Goal: Transaction & Acquisition: Register for event/course

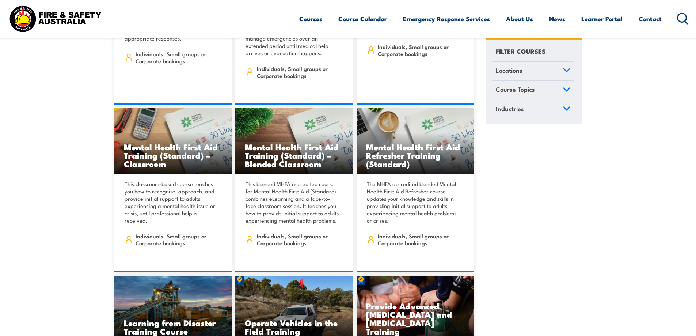
scroll to position [4969, 0]
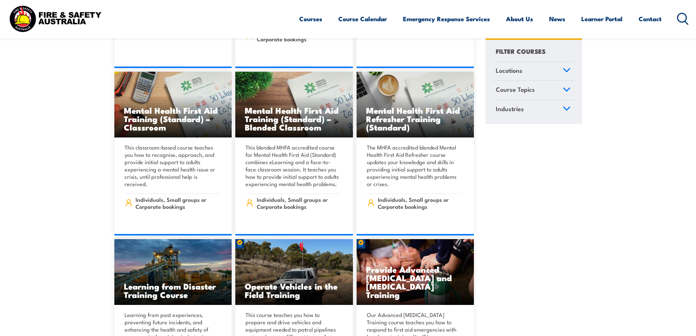
click at [683, 21] on icon at bounding box center [683, 19] width 12 height 12
click at [685, 15] on icon at bounding box center [683, 19] width 12 height 12
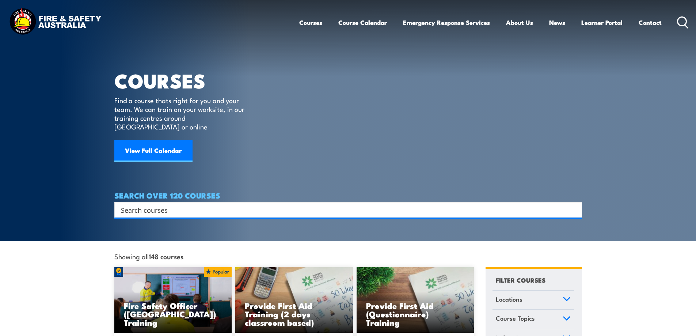
click at [248, 204] on input "Search input" at bounding box center [343, 209] width 445 height 11
type input "fire warden"
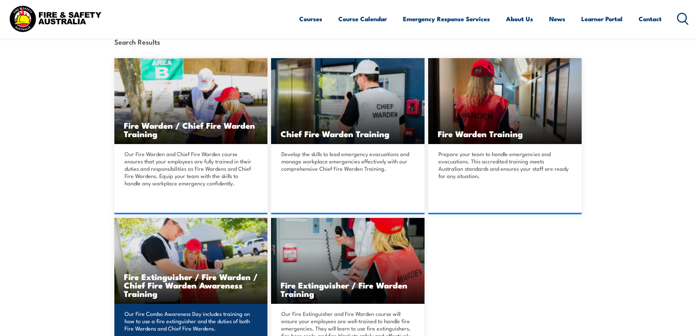
scroll to position [219, 0]
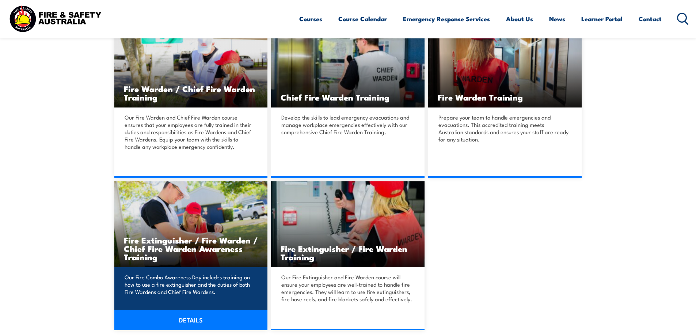
click at [199, 322] on link "DETAILS" at bounding box center [190, 319] width 153 height 20
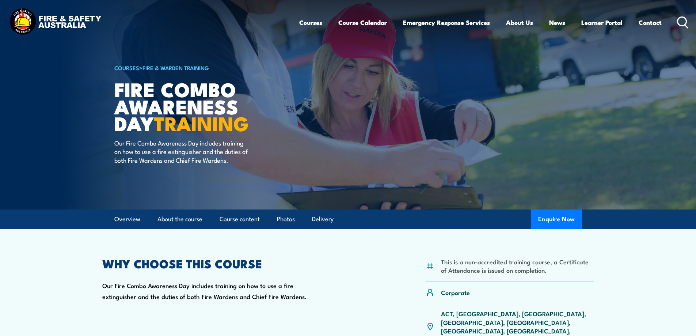
scroll to position [110, 0]
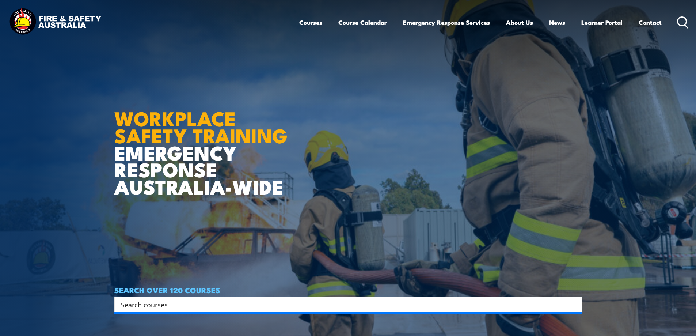
click at [153, 307] on input "Search input" at bounding box center [343, 304] width 445 height 11
type input "fire warden"
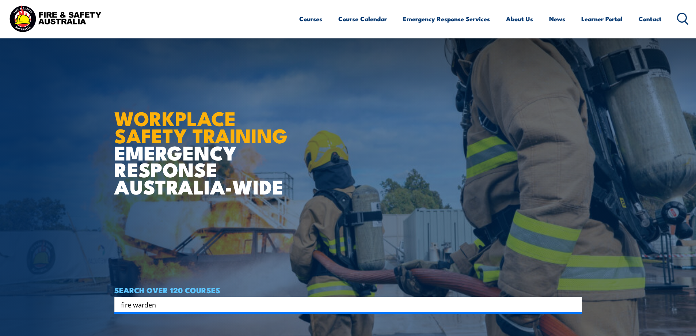
scroll to position [146, 0]
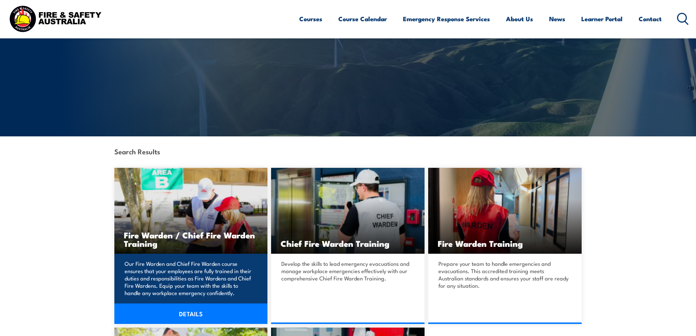
scroll to position [110, 0]
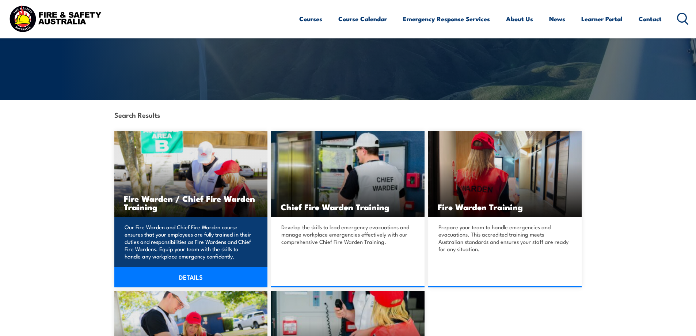
click at [183, 273] on link "DETAILS" at bounding box center [190, 277] width 153 height 20
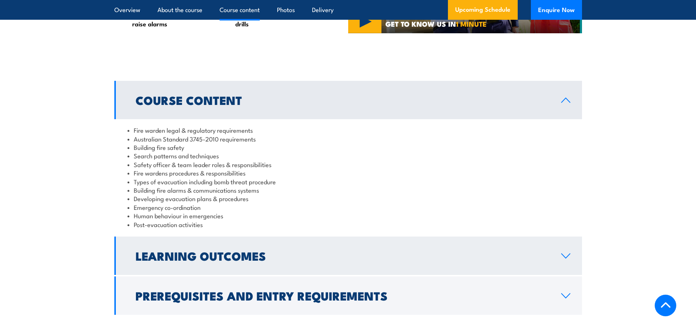
scroll to position [731, 0]
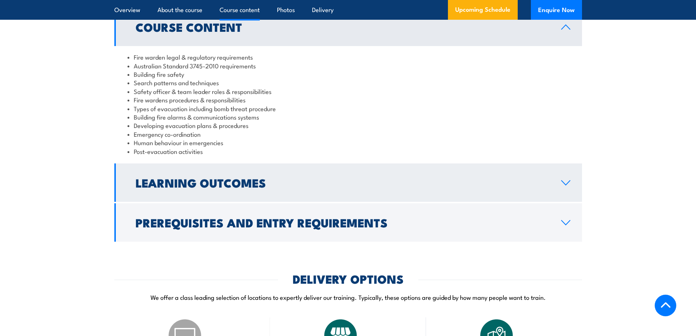
click at [254, 187] on h2 "Learning Outcomes" at bounding box center [343, 182] width 414 height 10
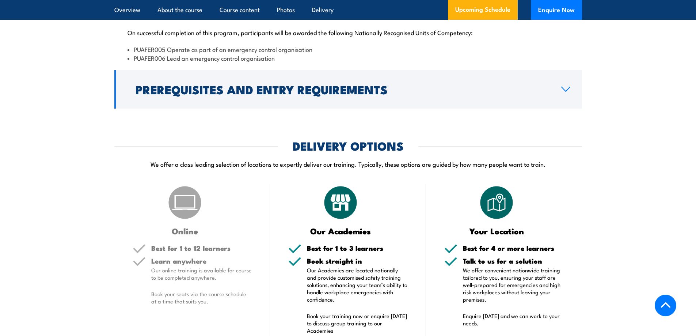
scroll to position [877, 0]
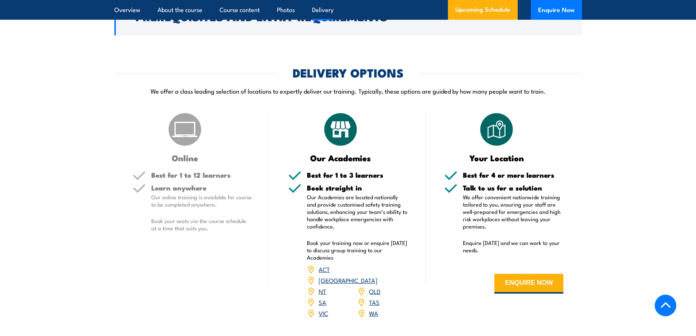
click at [188, 144] on img at bounding box center [185, 129] width 37 height 37
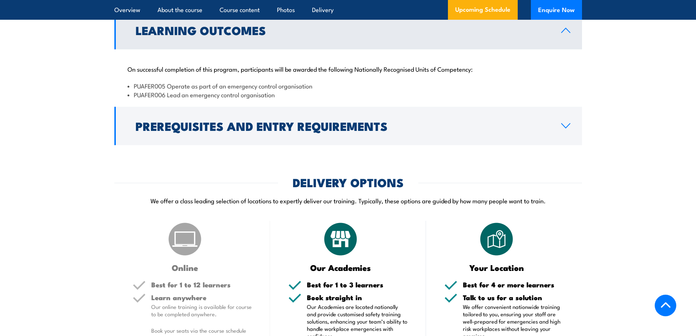
scroll to position [840, 0]
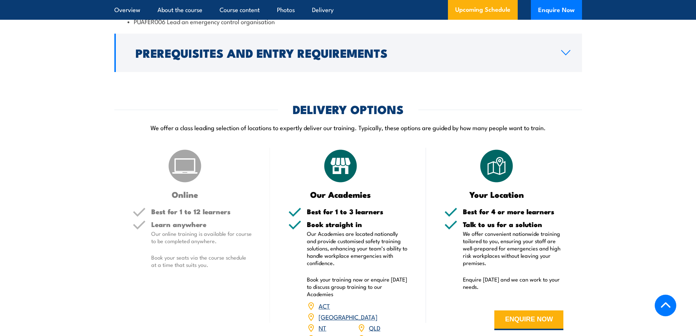
click at [183, 184] on img at bounding box center [185, 166] width 37 height 37
click at [181, 228] on h5 "Learn anywhere" at bounding box center [201, 224] width 101 height 7
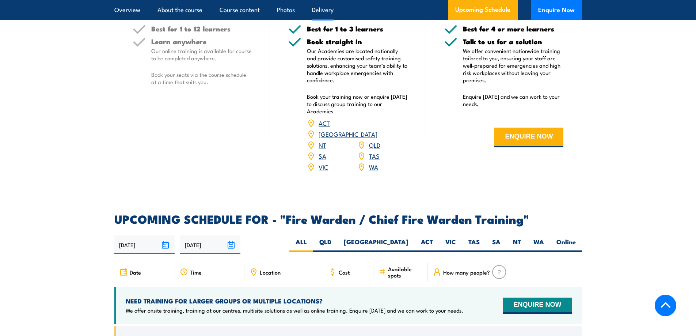
scroll to position [1096, 0]
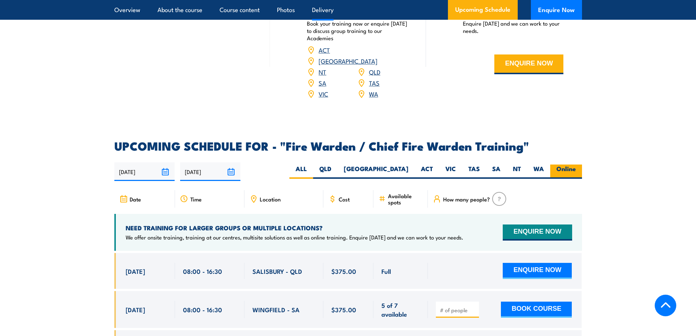
click at [571, 166] on label "Online" at bounding box center [566, 171] width 32 height 14
click at [576, 166] on input "Online" at bounding box center [578, 166] width 5 height 5
radio input "true"
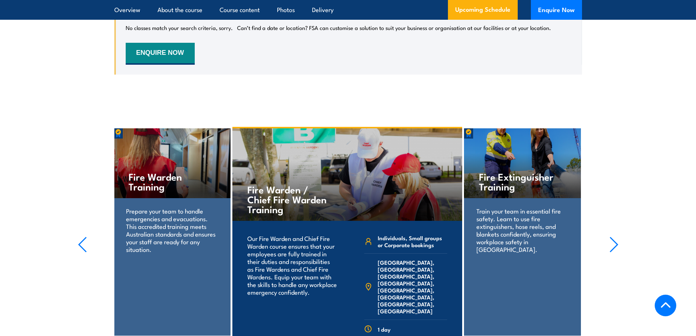
scroll to position [1440, 0]
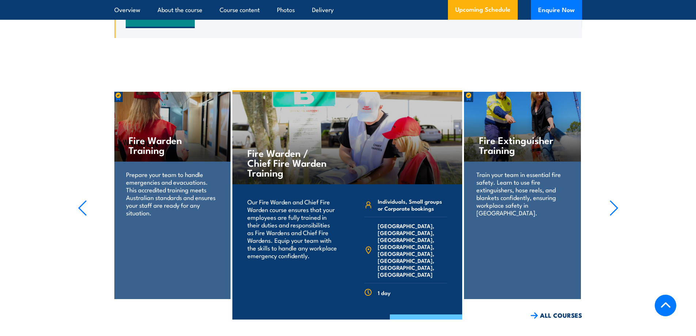
click at [425, 314] on link "COURSE DETAILS" at bounding box center [426, 323] width 72 height 19
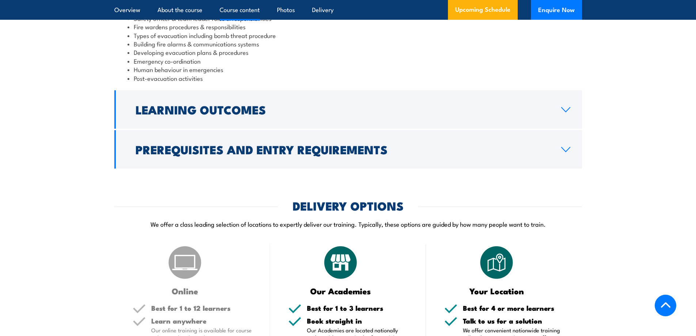
scroll to position [840, 0]
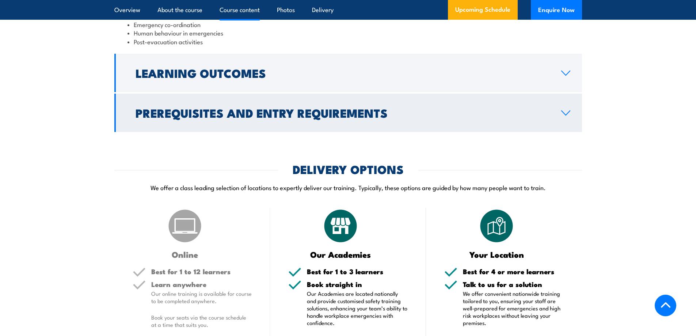
click at [262, 118] on h2 "Prerequisites and Entry Requirements" at bounding box center [343, 112] width 414 height 10
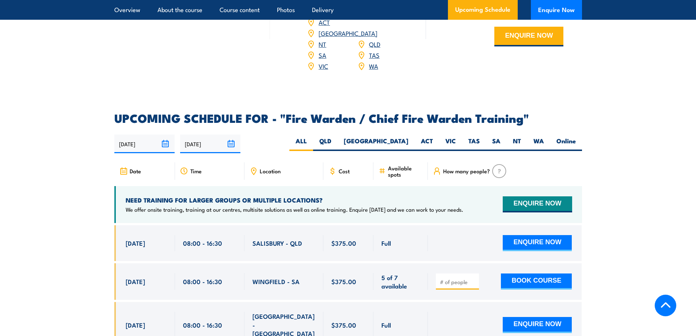
scroll to position [1268, 0]
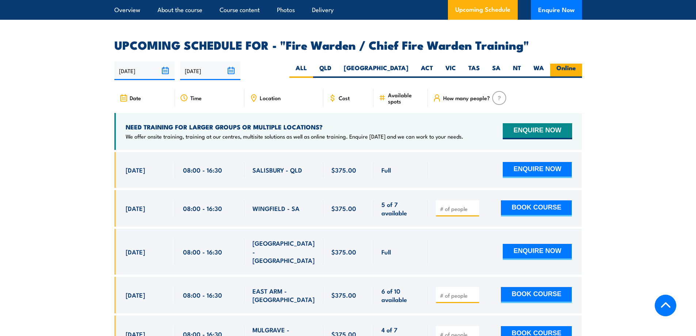
click at [565, 69] on label "Online" at bounding box center [566, 71] width 32 height 14
click at [576, 68] on input "Online" at bounding box center [578, 66] width 5 height 5
radio input "true"
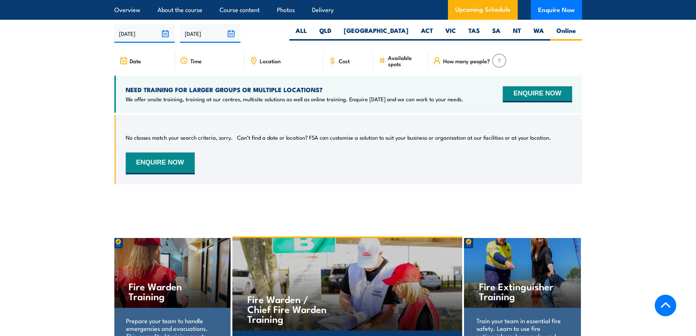
scroll to position [1221, 0]
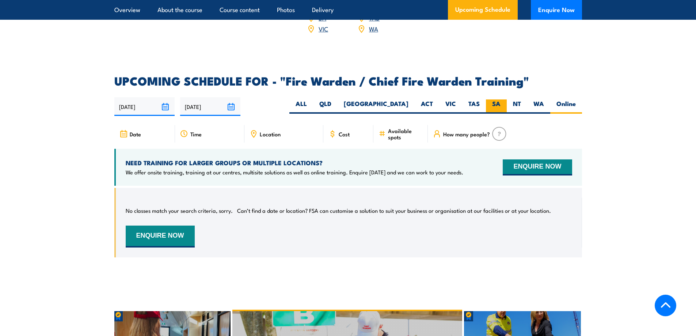
click at [502, 102] on label "SA" at bounding box center [496, 106] width 21 height 14
click at [502, 102] on input "SA" at bounding box center [503, 101] width 5 height 5
radio input "true"
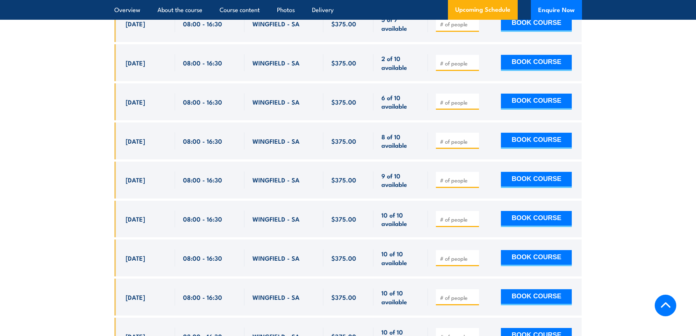
scroll to position [1294, 0]
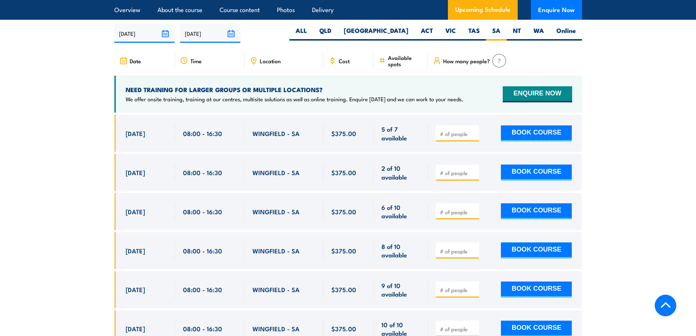
click at [57, 237] on section "UPCOMING SCHEDULE FOR - "Fire Warden / Chief Fire Warden Training" [DATE] [DATE]" at bounding box center [348, 277] width 696 height 551
click at [474, 130] on input "1" at bounding box center [458, 133] width 37 height 7
click at [474, 130] on input "2" at bounding box center [458, 133] width 37 height 7
type input "3"
click at [474, 130] on input "3" at bounding box center [458, 133] width 37 height 7
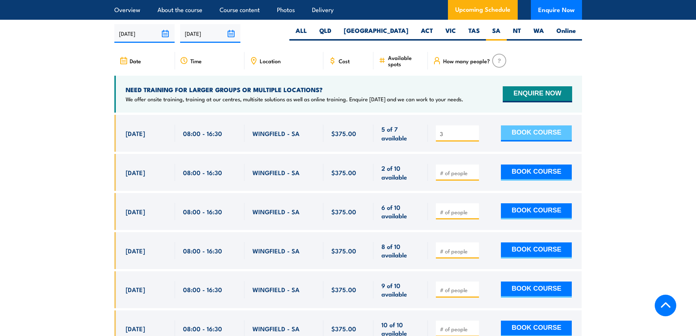
click at [527, 130] on button "BOOK COURSE" at bounding box center [536, 133] width 71 height 16
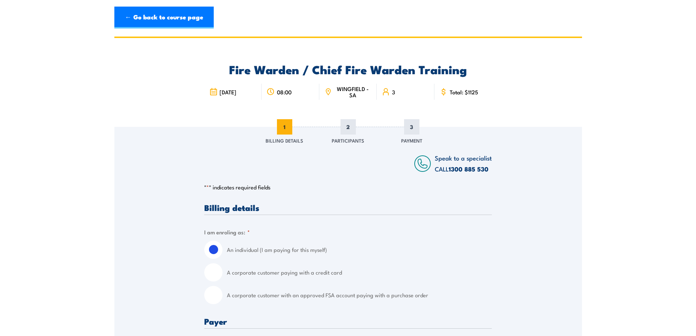
scroll to position [73, 0]
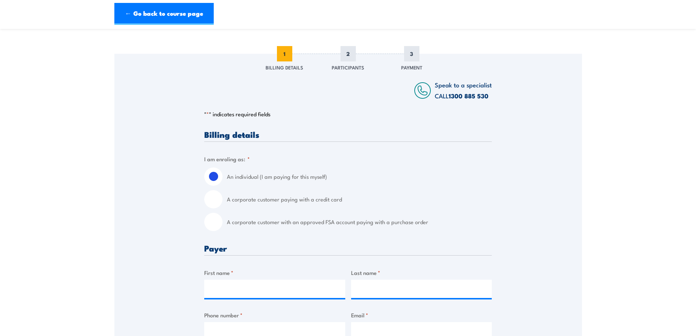
click at [216, 222] on input "A corporate customer with an approved FSA account paying with a purchase order" at bounding box center [213, 222] width 18 height 18
radio input "true"
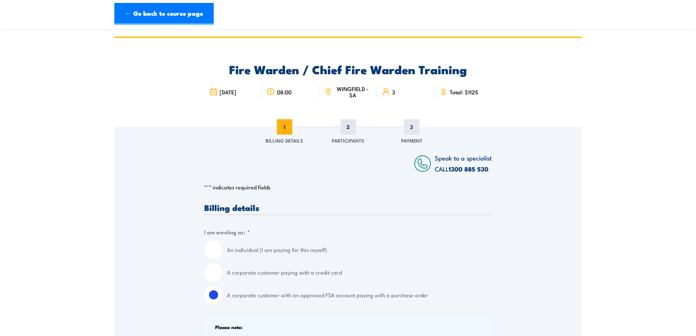
scroll to position [110, 0]
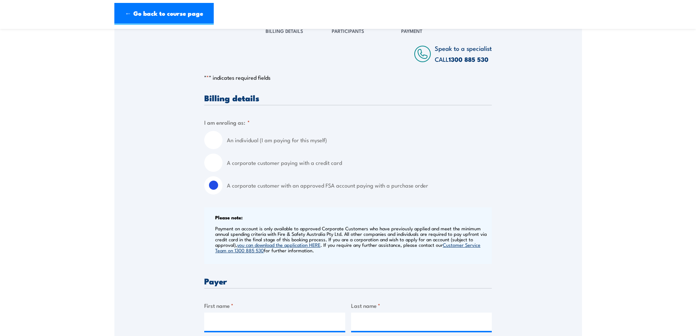
click at [215, 156] on input "A corporate customer paying with a credit card" at bounding box center [213, 162] width 18 height 18
radio input "true"
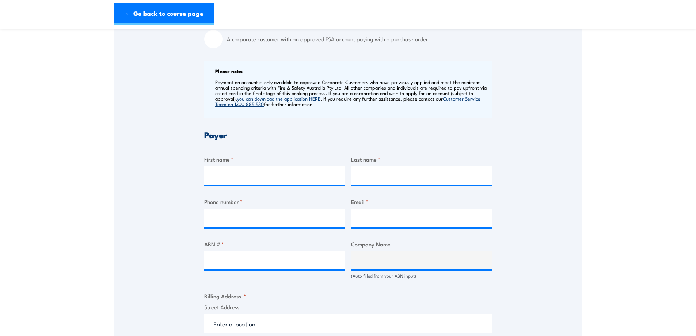
scroll to position [292, 0]
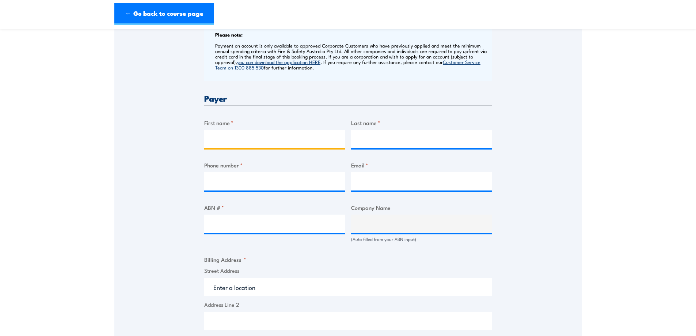
click at [231, 141] on input "First name *" at bounding box center [274, 139] width 141 height 18
type input "[PERSON_NAME]"
type input "Bereziuk"
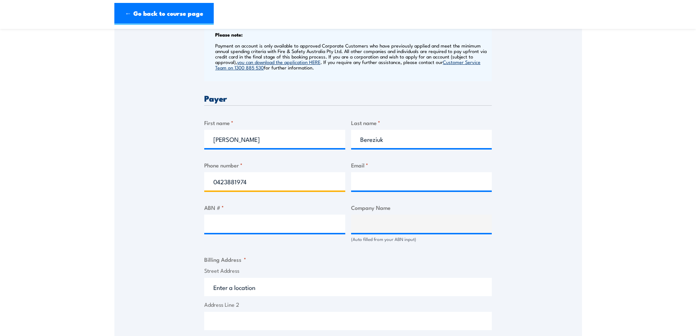
type input "0423881974"
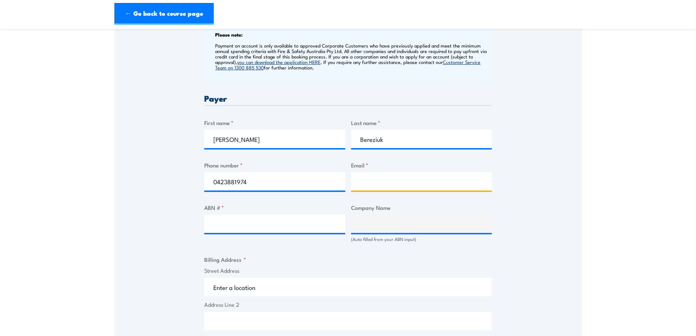
click at [381, 185] on input "Email *" at bounding box center [421, 181] width 141 height 18
type input "[EMAIL_ADDRESS][DOMAIN_NAME]"
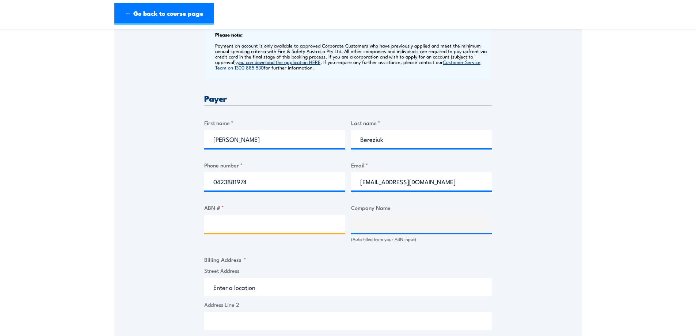
click at [251, 220] on input "ABN # *" at bounding box center [274, 223] width 141 height 18
click at [291, 223] on input "ABN # *" at bounding box center [274, 223] width 141 height 18
paste input "32 071 822 172"
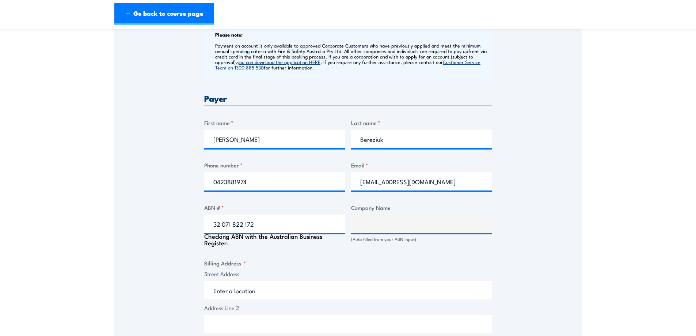
click at [188, 225] on div "Speak to a specialist CALL [PHONE_NUMBER] CALL [PHONE_NUMBER] " * " indicates r…" at bounding box center [348, 232] width 468 height 797
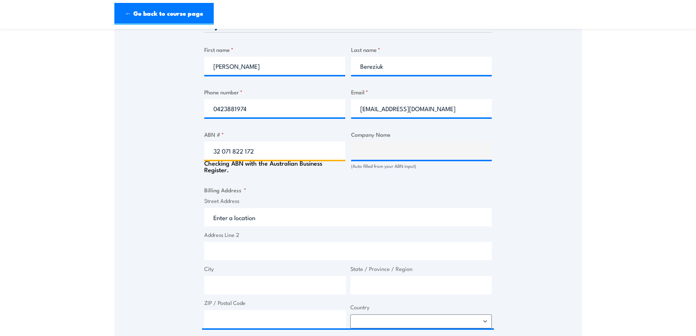
click at [223, 150] on input "32 071 822 172" at bounding box center [274, 150] width 141 height 18
type input "32071822172"
click at [250, 182] on div "Billing details I am enroling as: * An individual (I am paying for this myself)…" at bounding box center [348, 196] width 288 height 717
click at [294, 186] on fieldset "Billing Address * Street Address Address Line 2 City State / Province / Region …" at bounding box center [348, 257] width 288 height 142
click at [213, 151] on input "32071822172" at bounding box center [274, 150] width 141 height 18
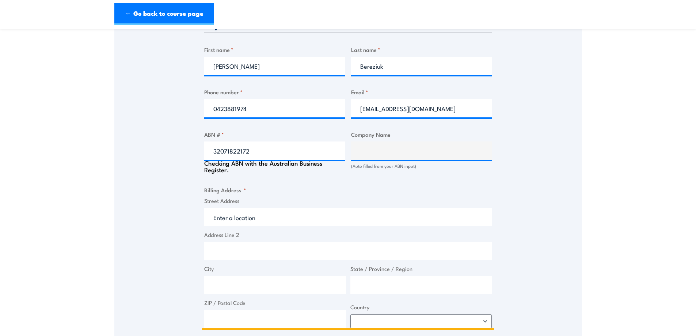
click at [245, 216] on input "Street Address" at bounding box center [348, 217] width 288 height 18
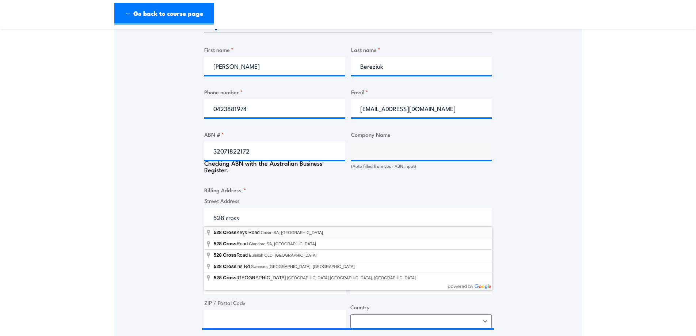
type input "[STREET_ADDRESS]"
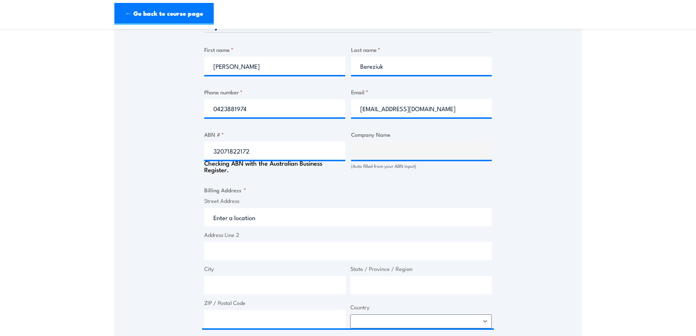
type input "[STREET_ADDRESS]"
type input "Cavan"
type input "[GEOGRAPHIC_DATA]"
type input "5094"
select select "[GEOGRAPHIC_DATA]"
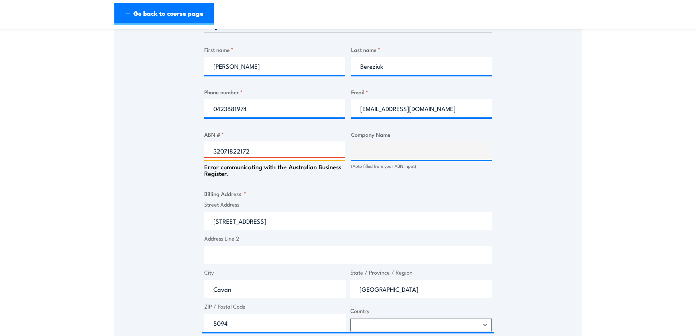
click at [264, 147] on input "32071822172" at bounding box center [274, 150] width 141 height 18
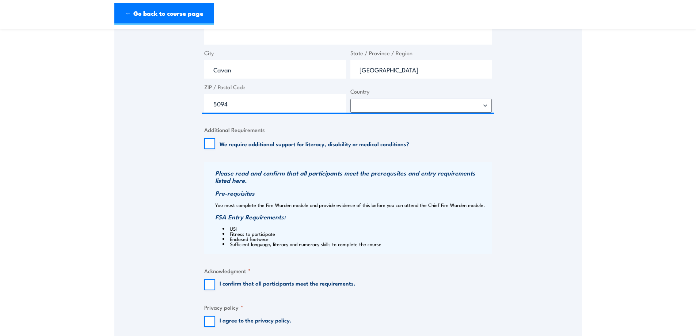
scroll to position [658, 0]
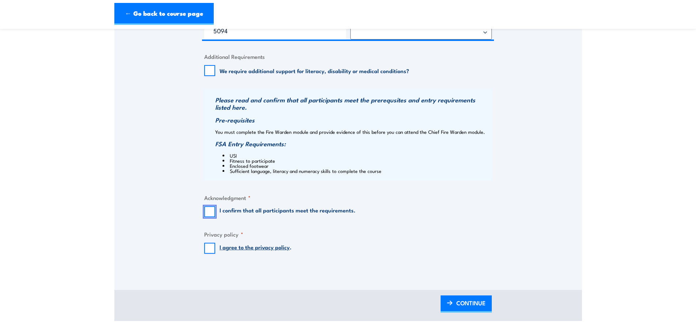
click at [209, 210] on input "I confirm that all participants meet the requirements." at bounding box center [209, 211] width 11 height 11
checkbox input "true"
click at [209, 250] on input "I agree to the privacy policy ." at bounding box center [209, 248] width 11 height 11
checkbox input "true"
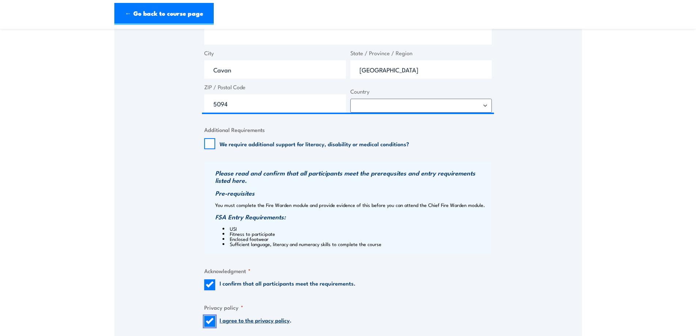
scroll to position [731, 0]
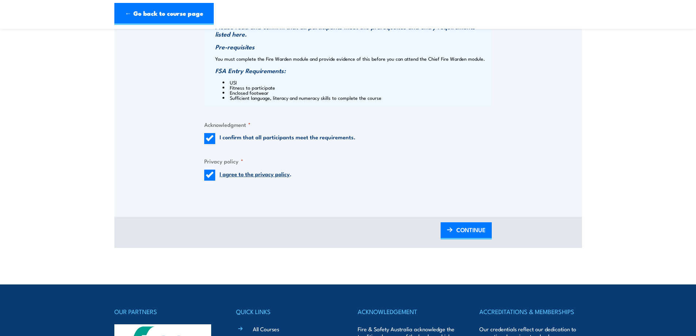
click at [384, 168] on fieldset "Privacy policy * I agree to the privacy policy ." at bounding box center [348, 169] width 288 height 24
click at [458, 224] on span "CONTINUE" at bounding box center [470, 229] width 29 height 19
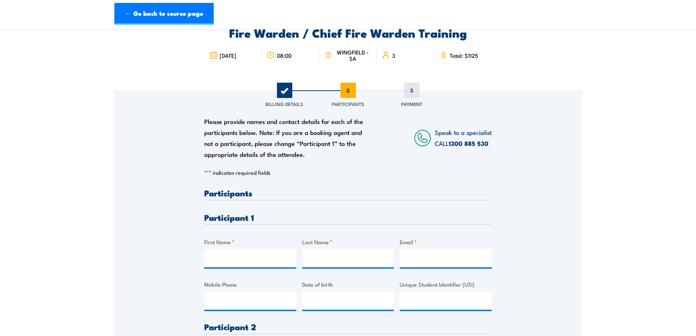
scroll to position [110, 0]
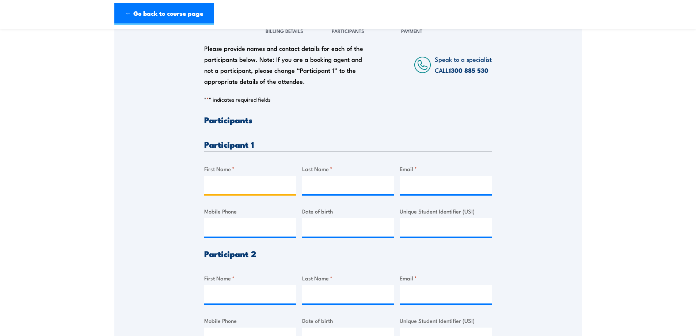
click at [228, 188] on input "First Name *" at bounding box center [250, 185] width 92 height 18
type input "[PERSON_NAME]"
type input "Bereziuk"
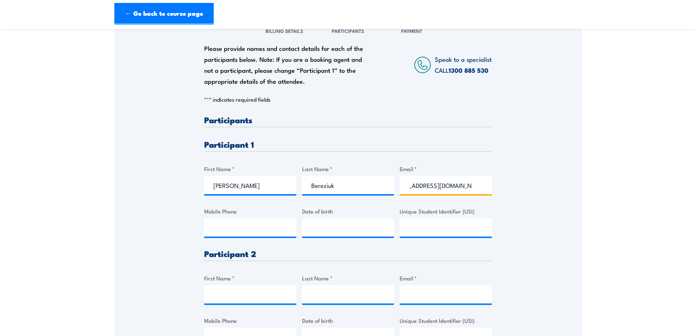
scroll to position [0, 22]
type input "[EMAIL_ADDRESS][DOMAIN_NAME]"
click at [240, 228] on input "Mobile Phone" at bounding box center [250, 227] width 92 height 18
click at [228, 223] on input "Mobile Phone" at bounding box center [250, 227] width 92 height 18
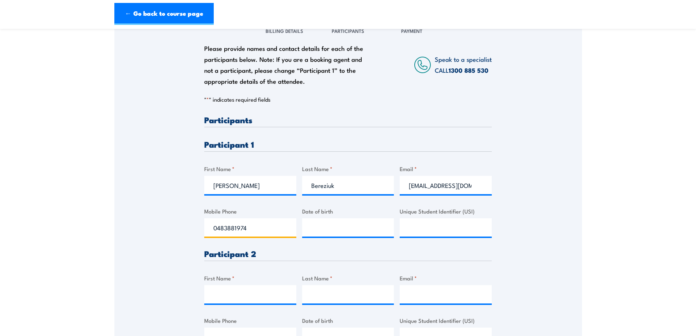
type input "0483881974"
click at [332, 229] on input "__/__/____" at bounding box center [348, 227] width 92 height 18
type input "[DATE]"
click at [180, 259] on div "Please provide names and contact details for each of the participants below. No…" at bounding box center [348, 243] width 468 height 453
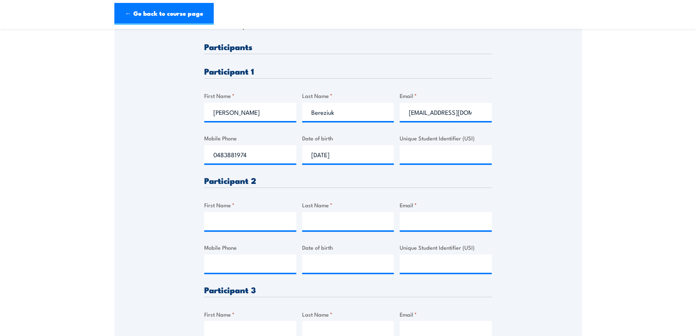
scroll to position [256, 0]
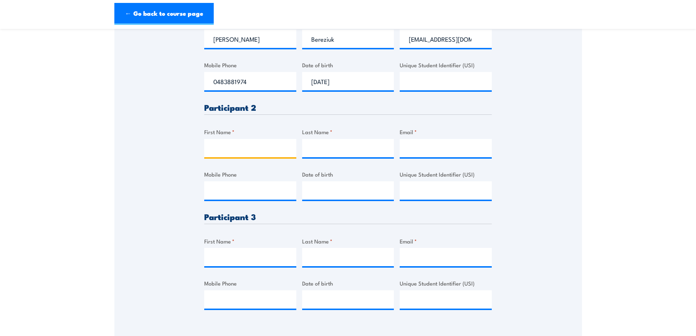
click at [242, 151] on input "First Name *" at bounding box center [250, 148] width 92 height 18
type input "[PERSON_NAME]"
click at [312, 145] on input "Last Name *" at bounding box center [348, 148] width 92 height 18
type input "[PERSON_NAME]"
click at [447, 150] on input "Email *" at bounding box center [446, 148] width 92 height 18
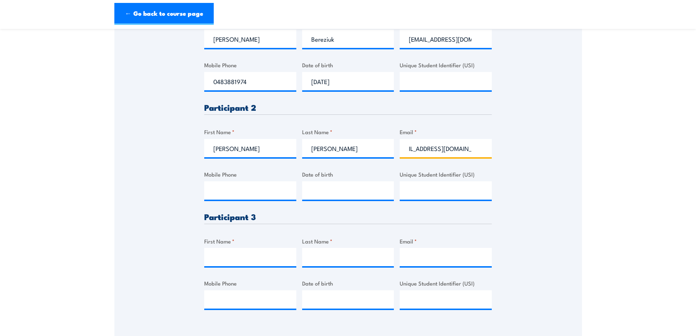
scroll to position [0, 18]
type input "[EMAIL_ADDRESS][DOMAIN_NAME]"
click at [269, 193] on input "Mobile Phone" at bounding box center [250, 190] width 92 height 18
type input "03"
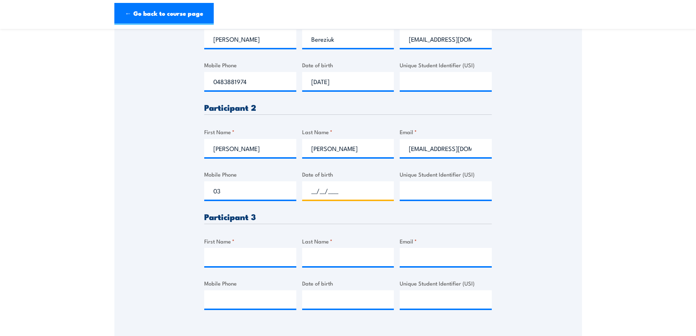
click at [335, 186] on input "__/__/____" at bounding box center [348, 190] width 92 height 18
type input "[DATE]"
click at [245, 194] on input "03" at bounding box center [250, 190] width 92 height 18
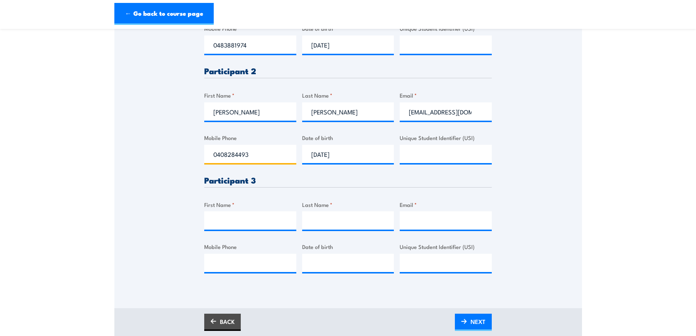
scroll to position [402, 0]
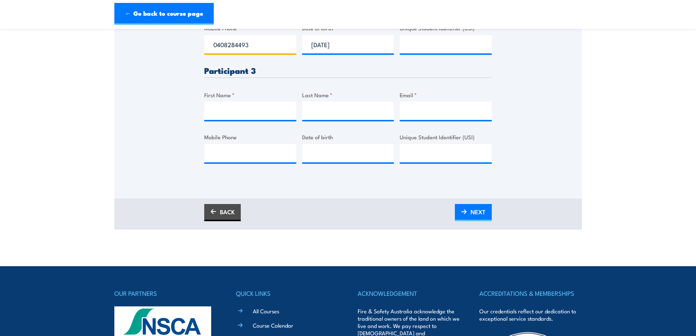
type input "0408284493"
click at [255, 110] on input "First Name *" at bounding box center [250, 111] width 92 height 18
type input "[PERSON_NAME]"
type input "O"
click at [434, 115] on input "Email *" at bounding box center [446, 111] width 92 height 18
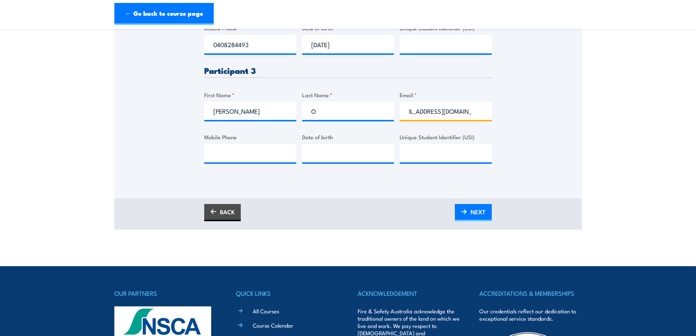
scroll to position [0, 18]
type input "[EMAIL_ADDRESS][DOMAIN_NAME]"
click at [319, 113] on input "O" at bounding box center [348, 111] width 92 height 18
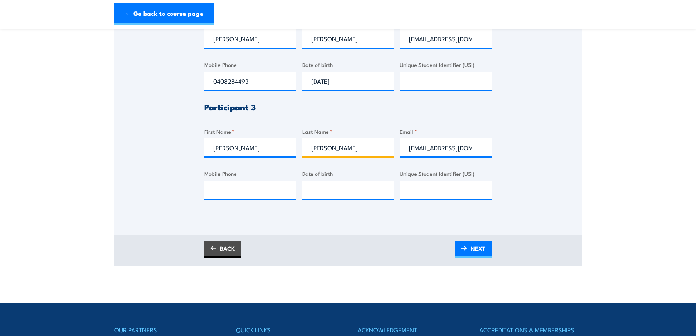
type input "[PERSON_NAME]"
click at [265, 184] on input "Mobile Phone" at bounding box center [250, 189] width 92 height 18
type input "0490116117"
click at [330, 188] on input "__/__/____" at bounding box center [348, 189] width 92 height 18
type input "[DATE]"
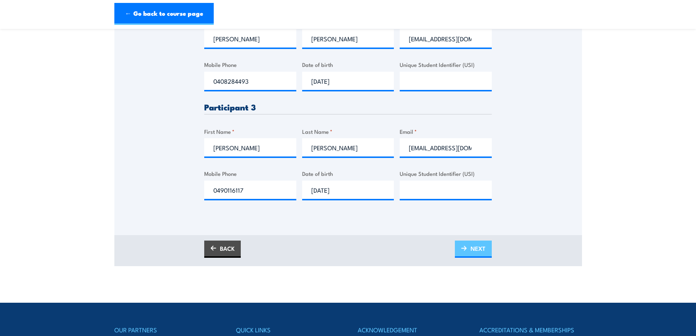
click at [469, 248] on link "NEXT" at bounding box center [473, 248] width 37 height 17
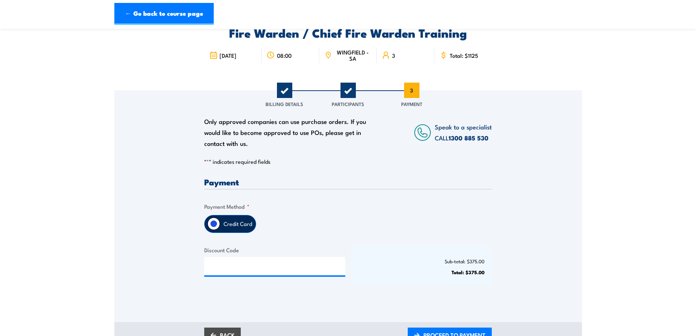
scroll to position [110, 0]
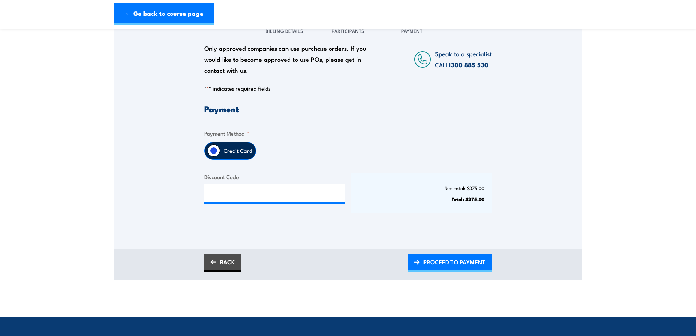
click at [223, 153] on label "Credit Card" at bounding box center [238, 150] width 36 height 17
click at [220, 153] on input "Credit Card" at bounding box center [214, 150] width 12 height 12
click at [213, 151] on input "Credit Card" at bounding box center [214, 150] width 12 height 12
click at [448, 266] on span "PROCEED TO PAYMENT" at bounding box center [454, 261] width 62 height 19
